Goal: Submit feedback/report problem

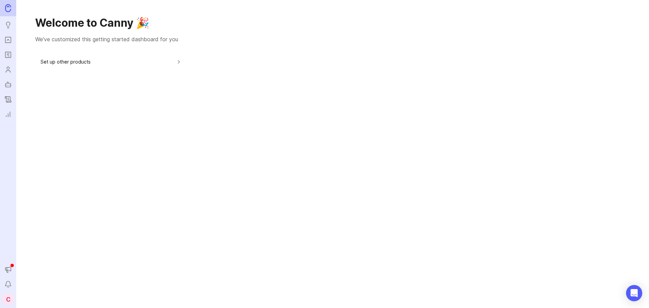
click at [10, 35] on link "Portal" at bounding box center [8, 40] width 12 height 12
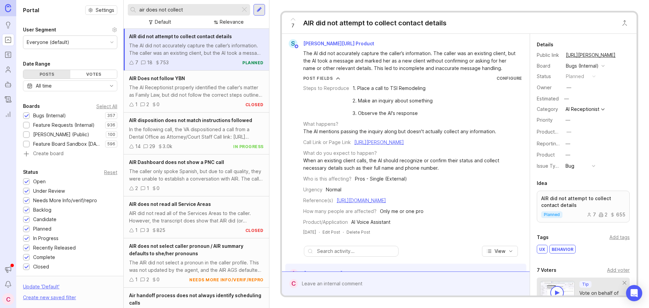
click at [211, 9] on input "air does not collect" at bounding box center [188, 9] width 98 height 7
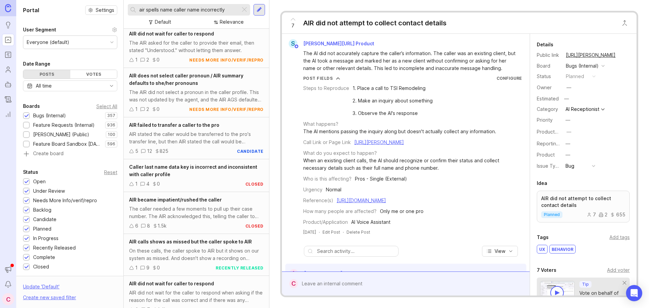
scroll to position [771, 0]
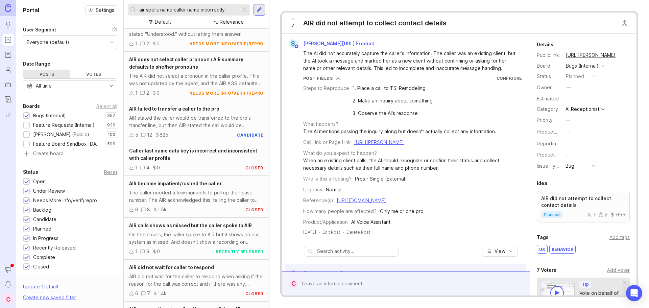
drag, startPoint x: 160, startPoint y: 9, endPoint x: 232, endPoint y: 15, distance: 71.5
click at [232, 15] on div "air spells name caller name incorrectly" at bounding box center [184, 9] width 112 height 11
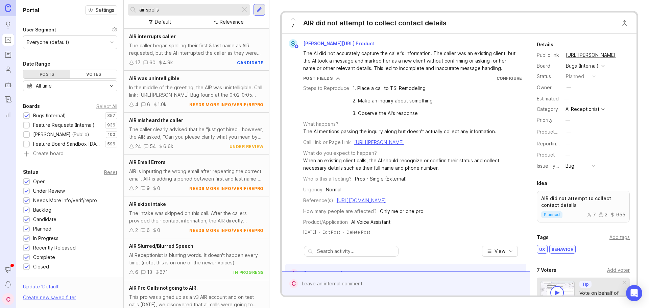
click at [179, 13] on input "air spells" at bounding box center [188, 9] width 98 height 7
click at [179, 13] on input "air misspells" at bounding box center [188, 9] width 98 height 7
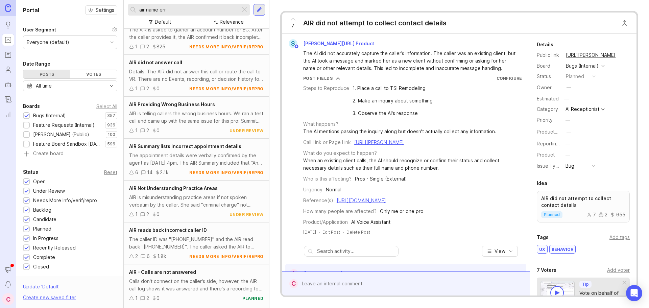
scroll to position [1459, 0]
click at [159, 14] on div "air name err" at bounding box center [184, 9] width 112 height 11
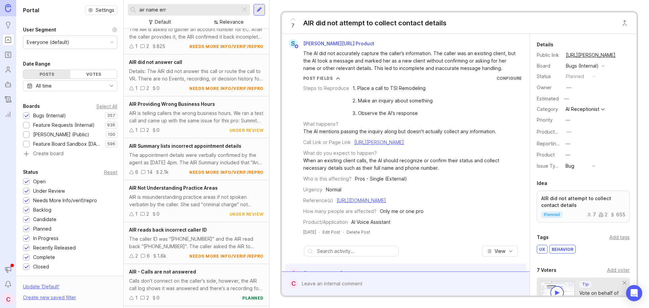
click at [161, 11] on input "air name err" at bounding box center [188, 9] width 98 height 7
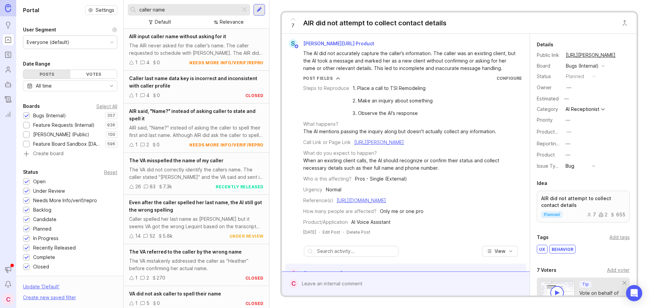
type input "caller name"
click at [194, 167] on div "The VA did not correctly identify the callers name. The caller stated "[PERSON_…" at bounding box center [196, 173] width 134 height 15
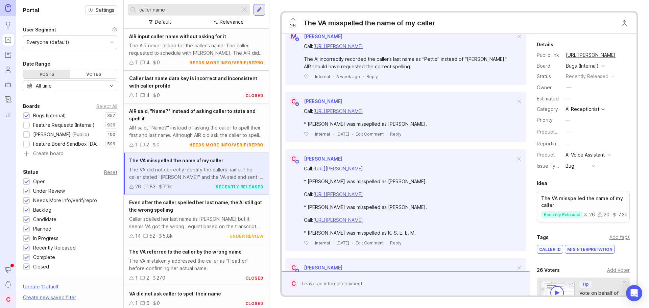
scroll to position [101, 0]
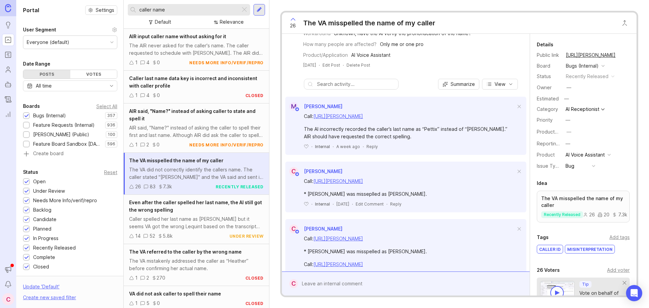
click at [328, 282] on div at bounding box center [411, 283] width 226 height 13
paste textarea "[URL][PERSON_NAME]"
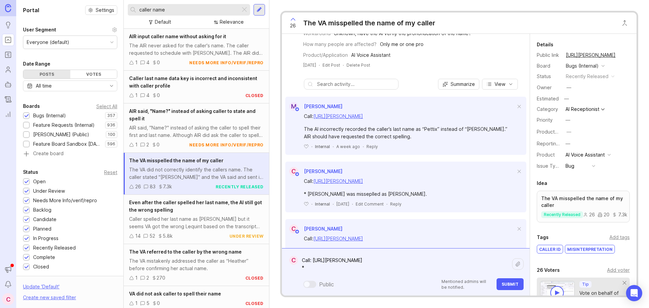
paste textarea "Fence Curly"
paste textarea "Chance [PERSON_NAME]"
type textarea "Call: [URL][PERSON_NAME] * Fence Curly s/b Chance [PERSON_NAME]"
click at [514, 284] on span "Submit" at bounding box center [509, 283] width 17 height 5
